Goal: Task Accomplishment & Management: Complete application form

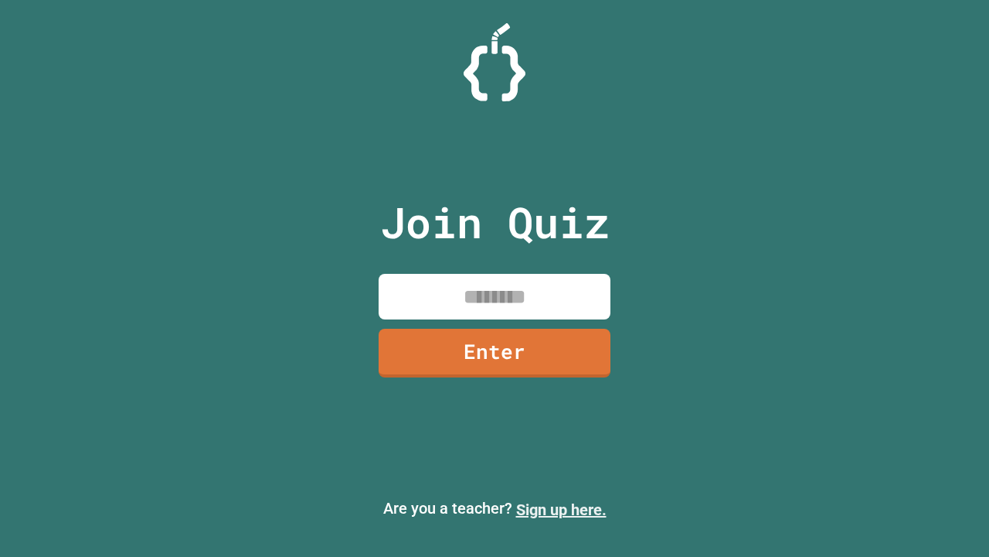
click at [561, 509] on link "Sign up here." at bounding box center [561, 509] width 90 height 19
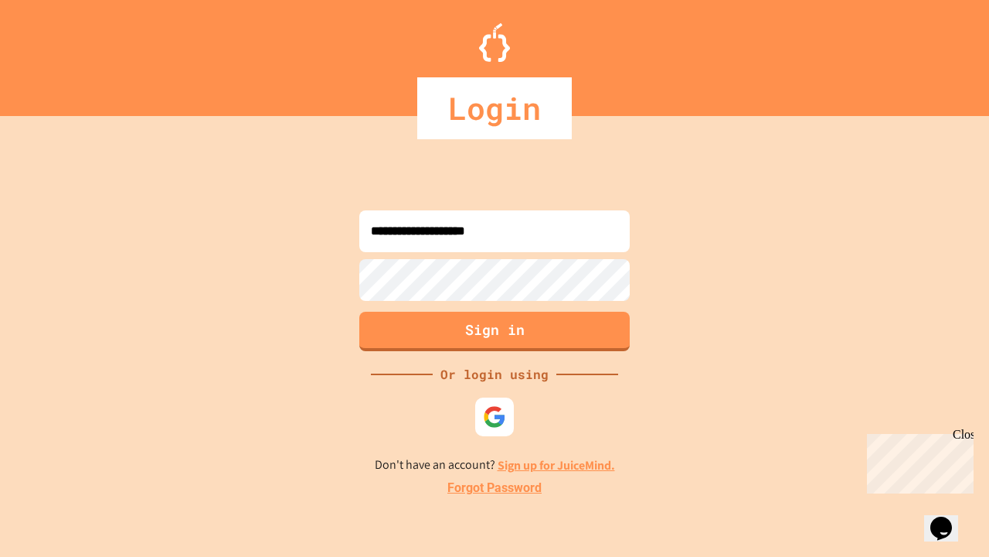
type input "**********"
